Goal: Task Accomplishment & Management: Use online tool/utility

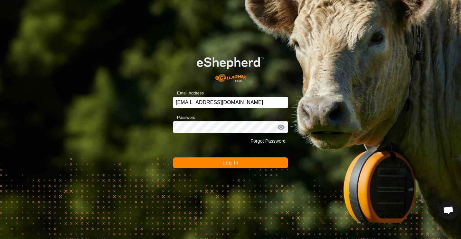
click at [183, 163] on button "Log In" at bounding box center [230, 163] width 115 height 11
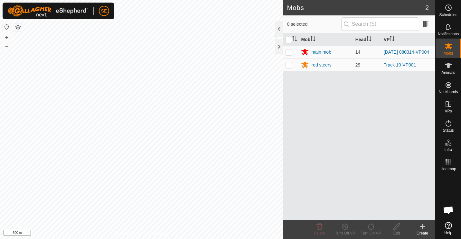
click at [289, 65] on p-checkbox at bounding box center [288, 64] width 6 height 5
checkbox input "true"
click at [345, 226] on icon at bounding box center [345, 227] width 8 height 8
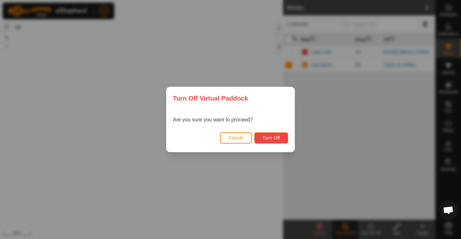
click at [279, 136] on span "Turn Off" at bounding box center [271, 138] width 18 height 5
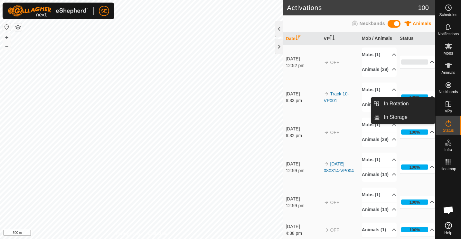
click at [450, 102] on icon at bounding box center [448, 104] width 8 height 8
click at [399, 101] on link "In Rotation" at bounding box center [407, 104] width 55 height 13
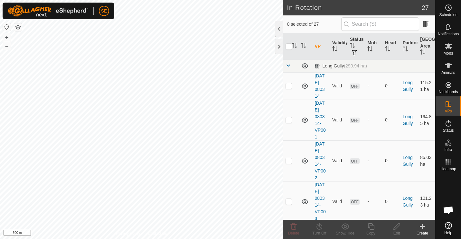
checkbox input "true"
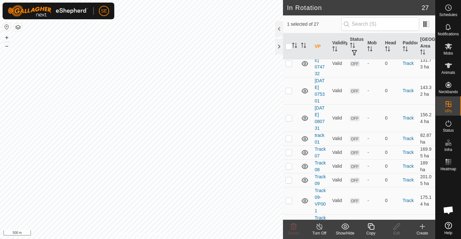
scroll to position [705, 0]
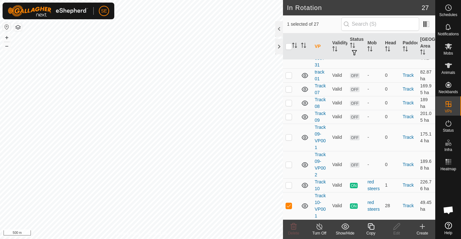
click at [372, 227] on icon at bounding box center [371, 227] width 8 height 8
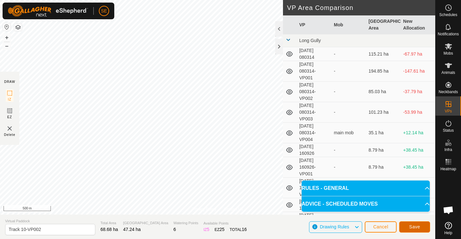
click at [414, 226] on span "Save" at bounding box center [414, 227] width 11 height 5
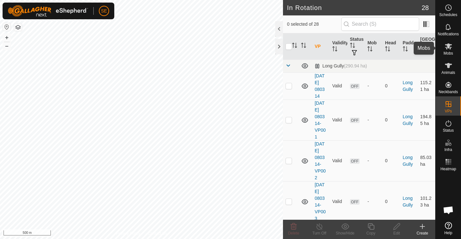
click at [448, 47] on icon at bounding box center [448, 46] width 7 height 6
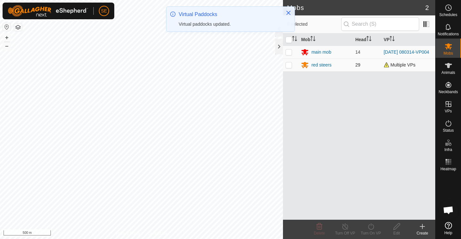
click at [289, 66] on p-checkbox at bounding box center [288, 64] width 6 height 5
checkbox input "true"
click at [370, 226] on icon at bounding box center [371, 227] width 8 height 8
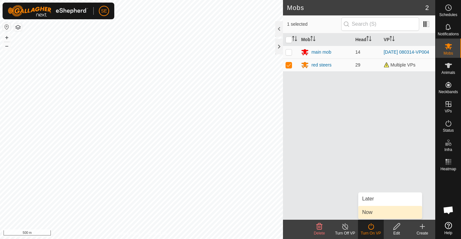
click at [369, 212] on link "Now" at bounding box center [390, 212] width 64 height 13
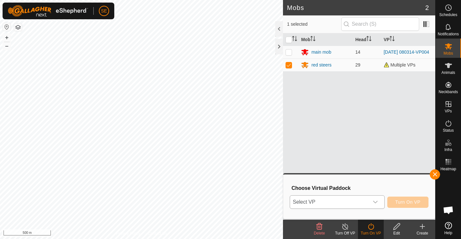
click at [377, 200] on icon "dropdown trigger" at bounding box center [375, 202] width 5 height 5
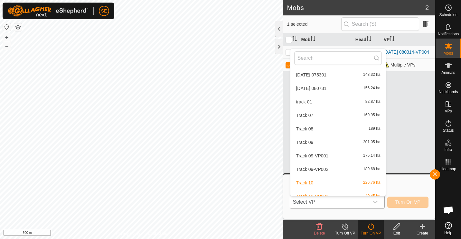
scroll to position [294, 0]
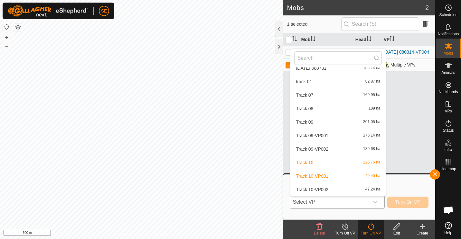
click at [328, 190] on li "Track 10-VP002 47.24 ha" at bounding box center [337, 189] width 95 height 13
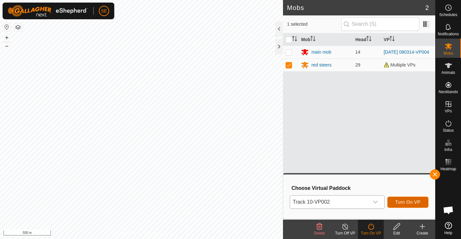
click at [414, 200] on span "Turn On VP" at bounding box center [407, 202] width 25 height 5
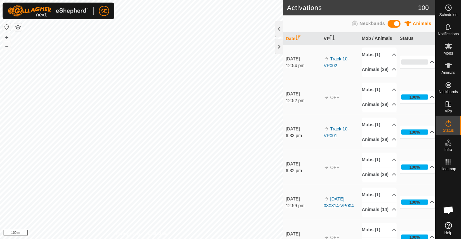
click at [288, 0] on html "SE Schedules Notifications Mobs Animals Neckbands VPs Status Infra Heatmap Help…" at bounding box center [230, 119] width 461 height 239
click at [232, 0] on html "SE Schedules Notifications Mobs Animals Neckbands VPs Status Infra Heatmap Help…" at bounding box center [230, 119] width 461 height 239
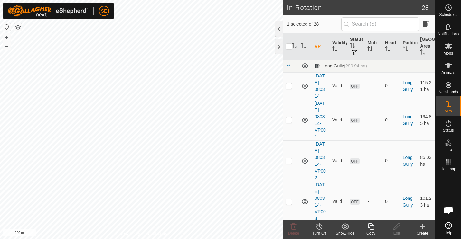
checkbox input "false"
checkbox input "true"
